Goal: Task Accomplishment & Management: Manage account settings

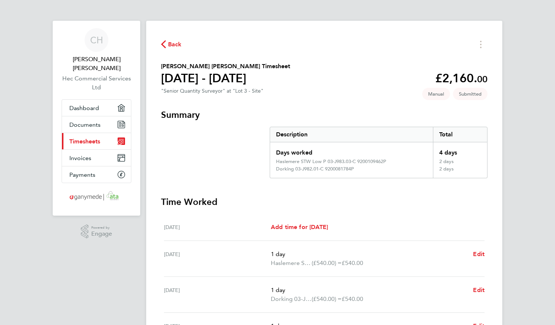
click at [179, 35] on div "Back Connor Hollingsworth's Timesheet 25 - 31 Aug 2025 £2,160. 00 "Senior Quant…" at bounding box center [324, 239] width 356 height 436
click at [110, 100] on link "Dashboard" at bounding box center [96, 108] width 69 height 16
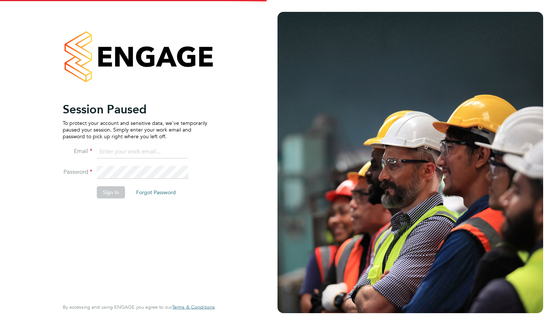
type input "con-twin@hotmail.co.uk"
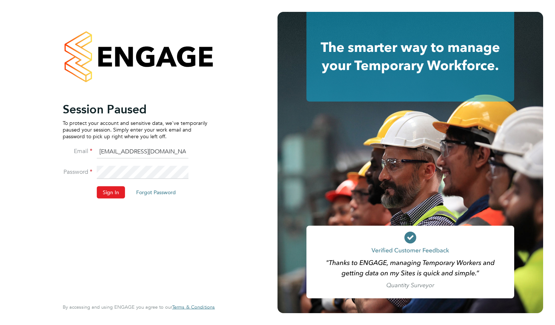
click at [114, 198] on li "Sign In Forgot Password" at bounding box center [135, 195] width 145 height 19
click at [112, 196] on button "Sign In" at bounding box center [111, 192] width 28 height 12
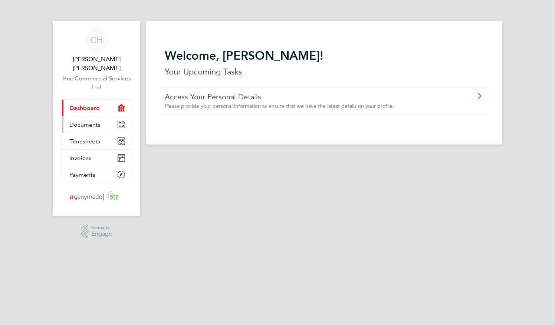
click at [116, 117] on link "Documents" at bounding box center [96, 124] width 69 height 16
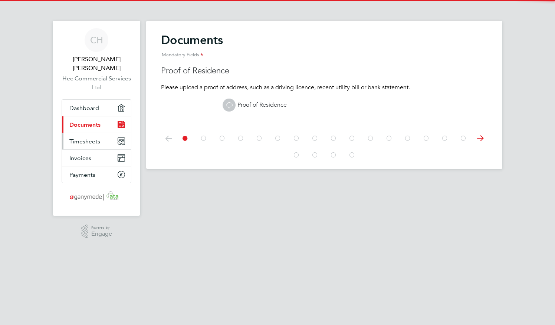
click at [113, 133] on link "Timesheets" at bounding box center [96, 141] width 69 height 16
